Goal: Information Seeking & Learning: Find specific page/section

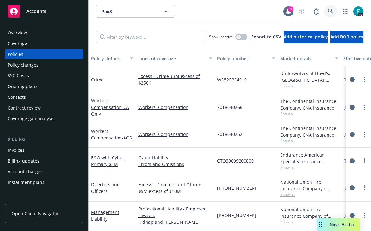
click at [330, 12] on icon at bounding box center [331, 12] width 6 height 6
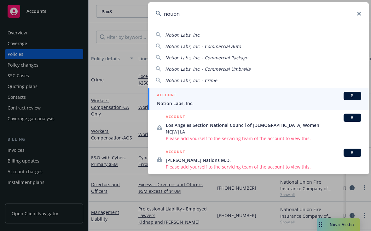
type input "notion"
click at [219, 97] on div "ACCOUNT BI" at bounding box center [259, 96] width 204 height 8
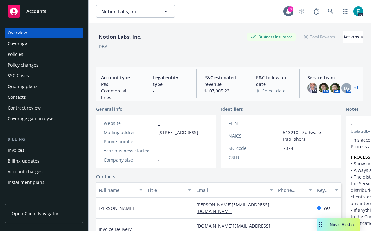
click at [27, 57] on div "Policies" at bounding box center [44, 54] width 73 height 10
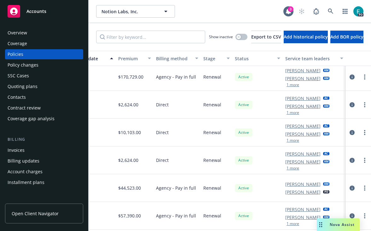
scroll to position [212, 326]
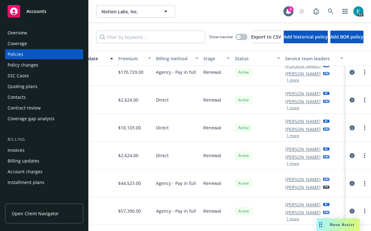
click at [290, 162] on button "1 more" at bounding box center [292, 163] width 13 height 4
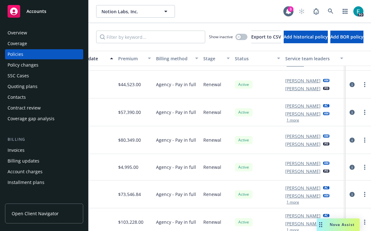
scroll to position [313, 326]
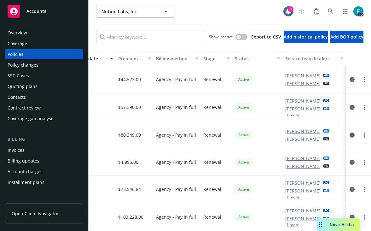
click at [291, 197] on button "1 more" at bounding box center [292, 197] width 13 height 4
